Goal: Task Accomplishment & Management: Complete application form

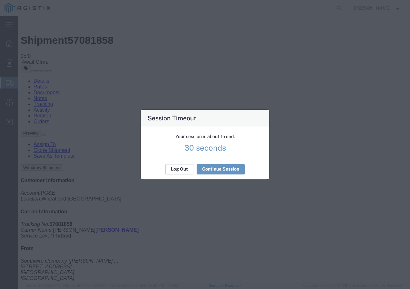
click at [182, 173] on div "Log Out Continue Session" at bounding box center [205, 169] width 128 height 20
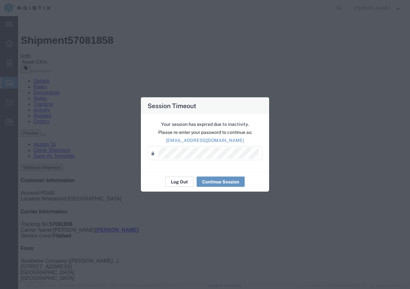
click at [178, 185] on button "Log Out" at bounding box center [179, 182] width 28 height 10
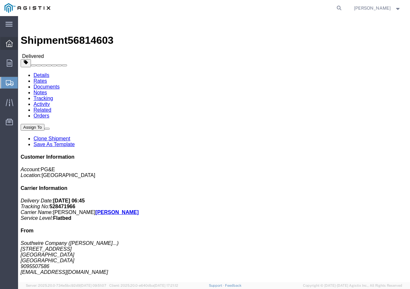
click at [11, 45] on icon at bounding box center [9, 43] width 7 height 7
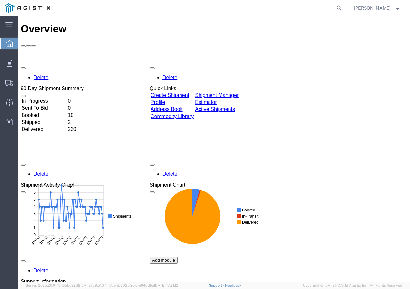
click at [169, 64] on div "Delete 90 Day Shipment Summary In Progress 0 Sent To Bid 0 Booked 10 Shipped 2 …" at bounding box center [214, 209] width 387 height 290
click at [180, 93] on link "Create Shipment" at bounding box center [170, 95] width 39 height 5
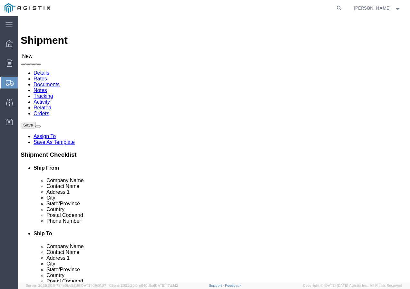
select select
click select "Select PG&E Southwire Company"
select select "9596"
click select "Select PG&E Southwire Company"
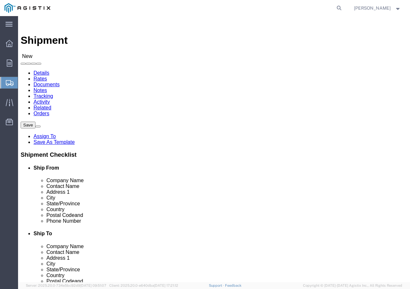
select select "PURCHORD"
select select
select select "MYPROFILE"
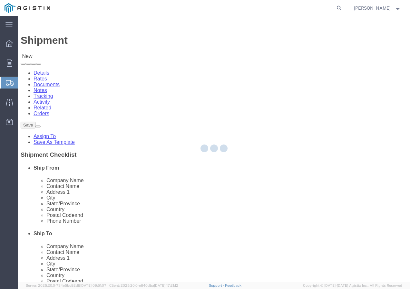
type input "Southwire Company"
type input "[PERSON_NAME]"
type input "[STREET_ADDRESS]"
type input "Fontana"
type input "92337"
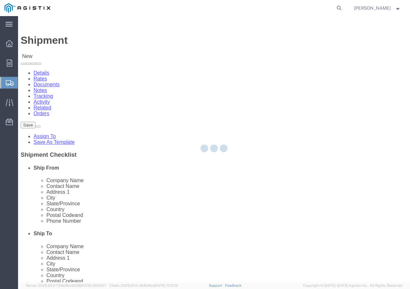
type input "9095507586"
type input "[EMAIL_ADDRESS][DOMAIN_NAME]"
checkbox input "true"
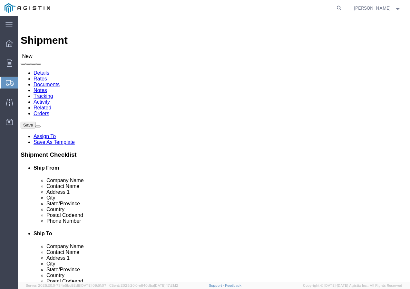
select select "CA"
click select "Select All Others [GEOGRAPHIC_DATA] [GEOGRAPHIC_DATA] [GEOGRAPHIC_DATA] [GEOGRA…"
select select "19740"
click select "Select All Others [GEOGRAPHIC_DATA] [GEOGRAPHIC_DATA] [GEOGRAPHIC_DATA] [GEOGRA…"
click span
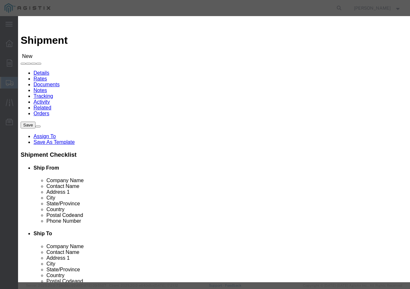
click select "Search by Address Book Name City Company Name Contact Name Country CustomerAlia…"
select select "city"
click select "Search by Address Book Name City Company Name Contact Name Country CustomerAlia…"
click input "text"
type input "FREMONT"
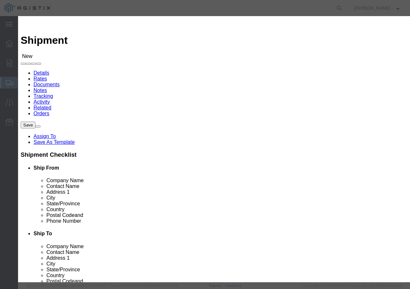
click button "button"
click button "Select"
select select
type input "PG&E"
type input "[STREET_ADDRESS][PERSON_NAME]"
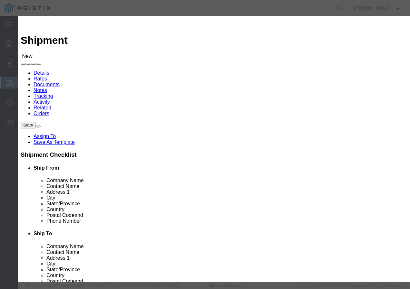
type input "Fremont"
type input "94538-3129"
select select "CA"
click button "Close"
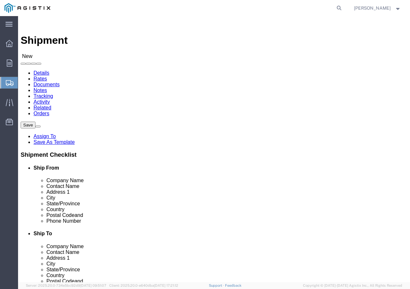
click input "text"
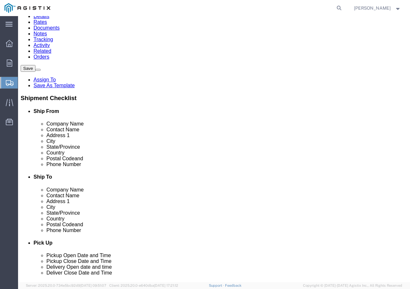
scroll to position [64, 0]
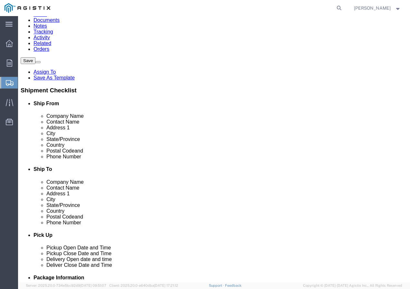
type input "Receiving Department"
click input "text"
paste input "5106519880"
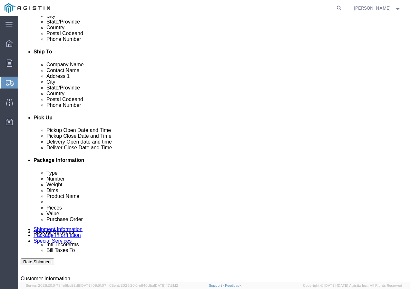
scroll to position [193, 0]
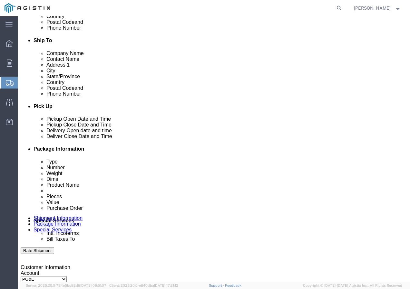
type input "5106519880"
click div "[DATE] 2:00 PM"
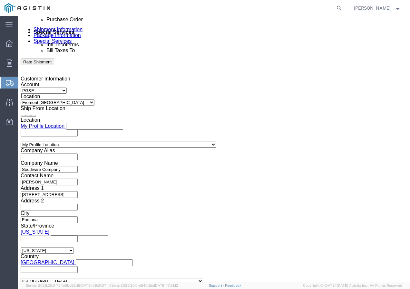
click input "2:00 PM"
type input "12:30 PM"
click button "Apply"
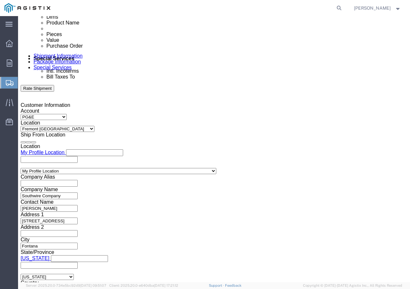
scroll to position [318, 0]
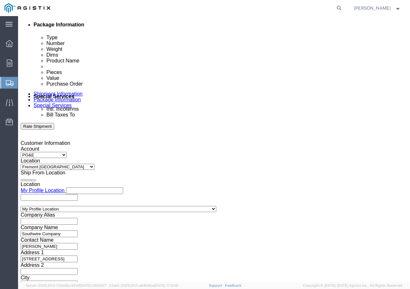
click div
drag, startPoint x: 97, startPoint y: 246, endPoint x: 103, endPoint y: 237, distance: 10.9
click button "Apply"
click div
click button "Apply"
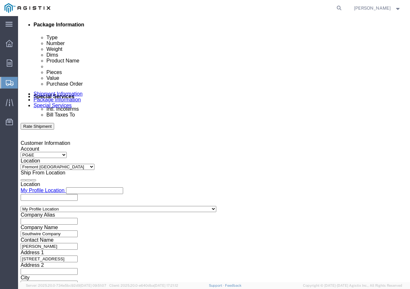
click input "text"
paste input "3501424895"
type input "3501424895"
click select "Select Account Type Activity ID Airline Appointment Number ASN Batch Request # …"
select select "SHIPMENTIDNUM"
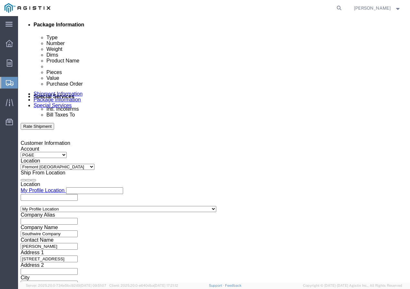
click select "Select Account Type Activity ID Airline Appointment Number ASN Batch Request # …"
click input "text"
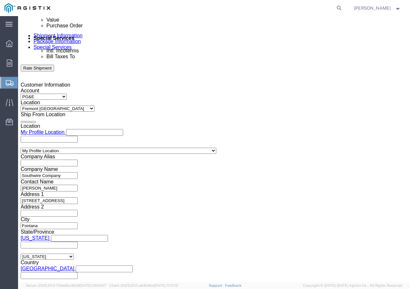
scroll to position [382, 0]
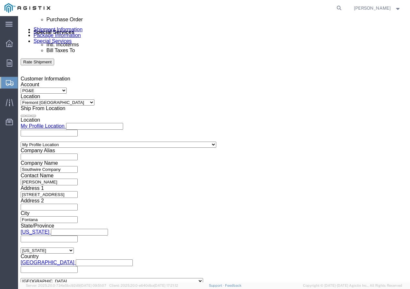
type input "7561873"
click select "Select Air Less than Truckload Multi-Leg Ocean Freight Rail Small Parcel Truckl…"
select select "TL"
click select "Select Air Less than Truckload Multi-Leg Ocean Freight Rail Small Parcel Truckl…"
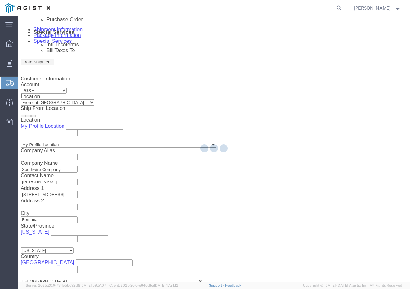
select select
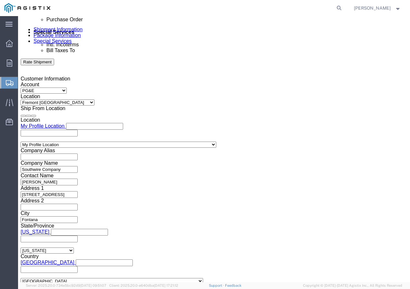
click select "Select 1-Ton (PSS) 10 Wheel 10 Yard Dump Truck 20 Yard Dump Truck Bobtail Botto…"
select select "FLBD"
click select "Select 1-Ton (PSS) 10 Wheel 10 Yard Dump Truck 20 Yard Dump Truck Bobtail Botto…"
click button "Continue"
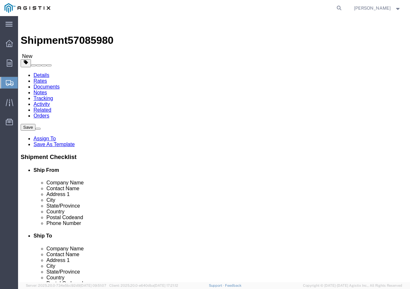
click select "Select Bulk Bundle(s) Cardboard Box(es) Carton(s) Crate(s) Drum(s) (Fiberboard)…"
select select "YRPK"
click select "Select Bulk Bundle(s) Cardboard Box(es) Carton(s) Crate(s) Drum(s) (Fiberboard)…"
click input "text"
type input "50"
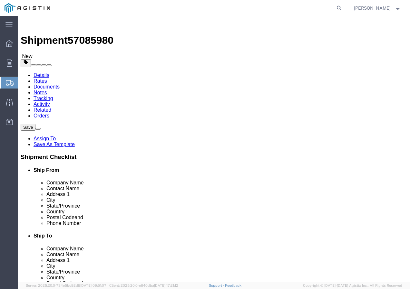
type input "50"
drag, startPoint x: 79, startPoint y: 159, endPoint x: 65, endPoint y: 163, distance: 15.1
click input "0.00"
type input "0"
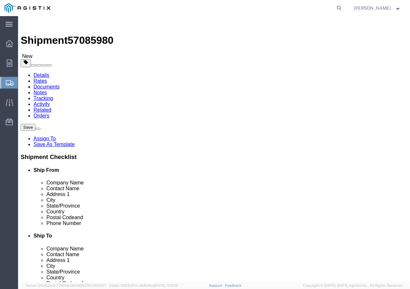
type input "27000"
click div "1 x Your Packaging Package Type Select Bulk Bundle(s) Cardboard Box(es) Carton(…"
click link "Add Content"
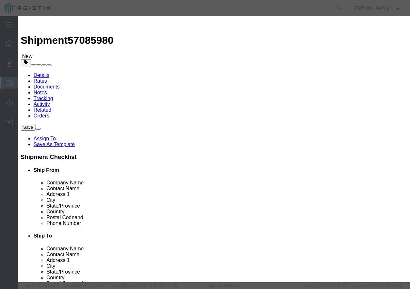
click input "text"
paste input "600VOH QX/LDPE 4/0 STR AAC APPALOOSA 110"
type input "600VOH QX/LDPE 4/0 STR AAC APPALOOSA 110"
click input "0"
type input "6"
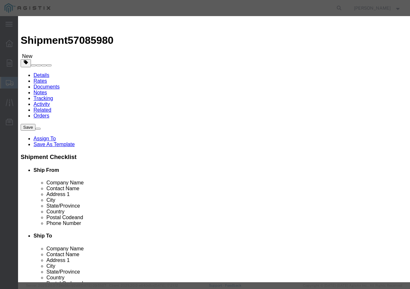
click input "text"
type input "1"
click select "Select 50 55 60 65 70 85 92.5 100 125 175 250 300 400"
select select "100"
click select "Select 50 55 60 65 70 85 92.5 100 125 175 250 300 400"
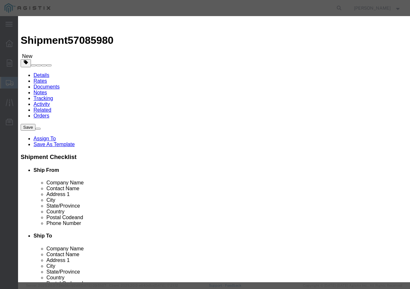
click button "Save & Add Another"
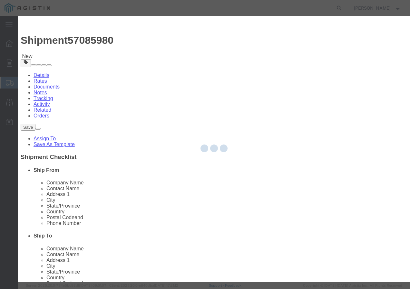
select select "EA"
select select
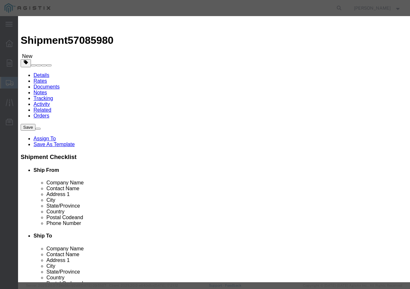
select select "USD"
click input "text"
paste input "600VUD [GEOGRAPHIC_DATA]/YES 4/0 Str [PERSON_NAME] 175C"
type input "600VUD [GEOGRAPHIC_DATA]/YES 4/0 Str [PERSON_NAME] 175C"
click input "text"
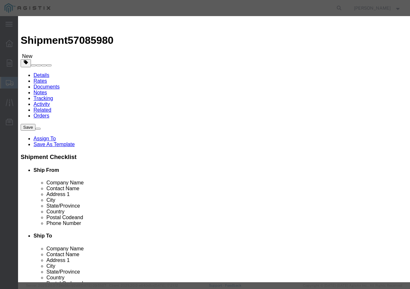
type input "70"
click input "text"
type input "1"
click select "Select 50 55 60 65 70 85 92.5 100 125 175 250 300 400"
select select "100"
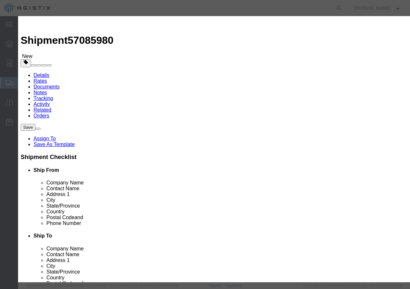
click select "Select 50 55 60 65 70 85 92.5 100 125 175 250 300 400"
click button "Save & Add Another"
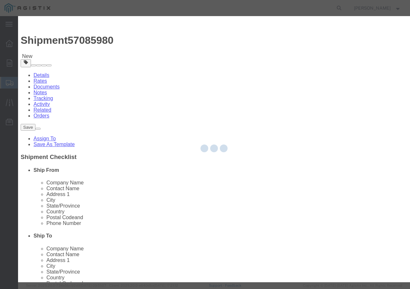
select select "EA"
select select
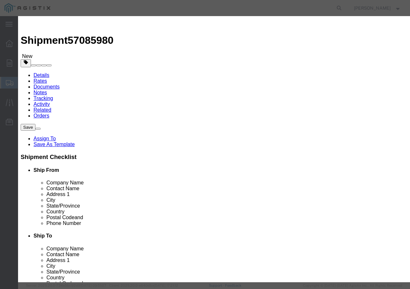
select select "USD"
click input "text"
paste input "600VOH TX/LDPE 1/0-7 AAC NERITINA 1200R"
type input "600VOH TX/LDPE 1/0-7 AAC NERITINA 1200R"
click input "text"
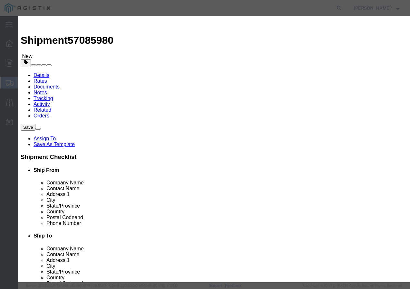
type input "5"
click input "text"
type input "1"
click select "Select 50 55 60 65 70 85 92.5 100 125 175 250 300 400"
select select "100"
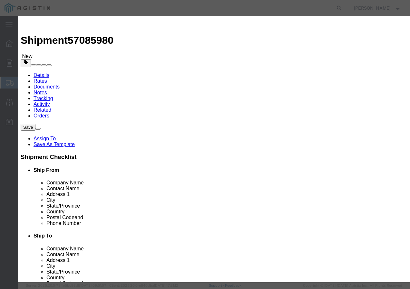
click select "Select 50 55 60 65 70 85 92.5 100 125 175 250 300 400"
click button "Save & Add Another"
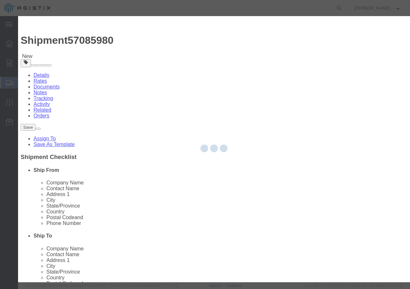
select select "EA"
select select
select select "USD"
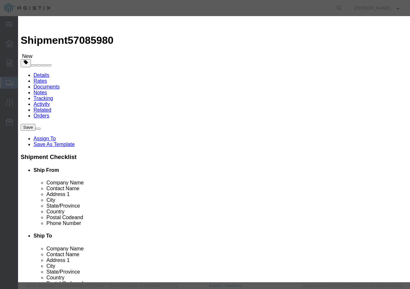
click input "text"
paste input "PPC(R) 2-7 MHD Cu 600pR"
type input "PPC(R) 2-7 MHD Cu 600pR"
drag, startPoint x: 98, startPoint y: 62, endPoint x: 81, endPoint y: 62, distance: 17.1
click input "text"
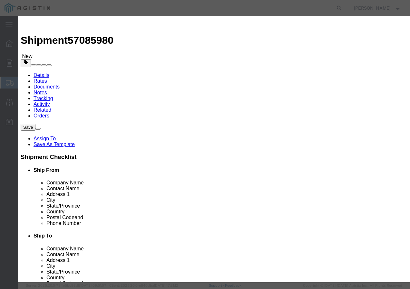
type input "16"
click input "text"
type input "1"
click select "Select 50 55 60 65 70 85 92.5 100 125 175 250 300 400"
select select "100"
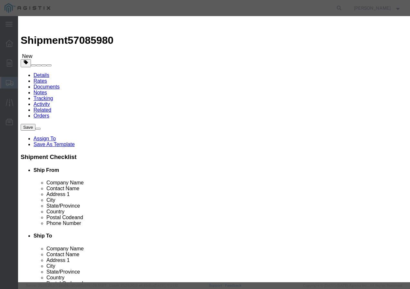
click select "Select 50 55 60 65 70 85 92.5 100 125 175 250 300 400"
click button "Save & Close"
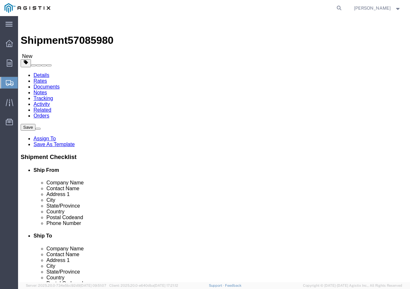
click input "1"
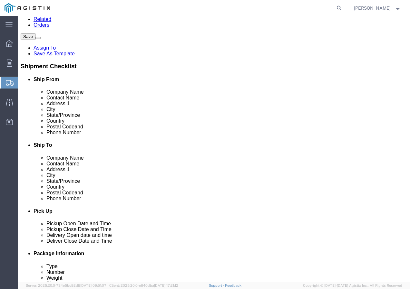
scroll to position [97, 0]
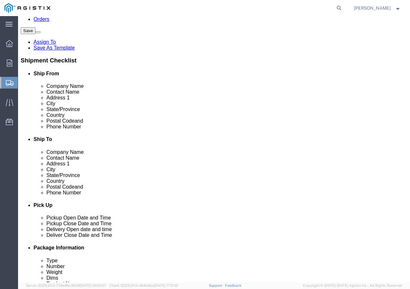
type input "97"
click button "Rate Shipment"
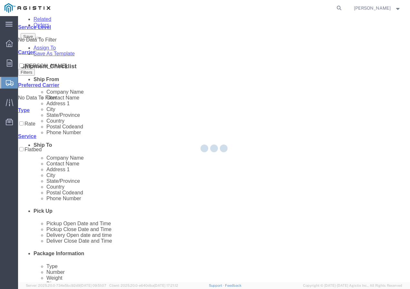
scroll to position [0, 0]
